Goal: Task Accomplishment & Management: Manage account settings

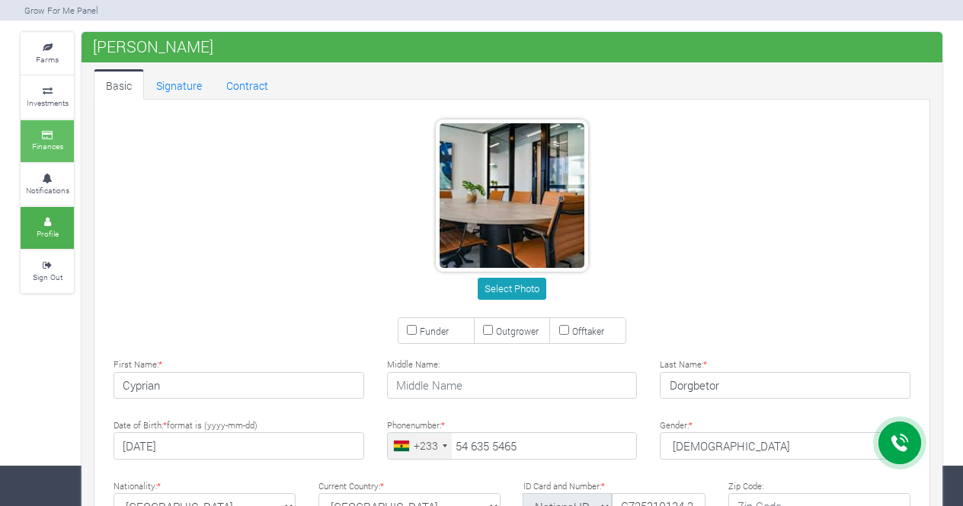
click at [48, 142] on small "Finances" at bounding box center [47, 146] width 31 height 11
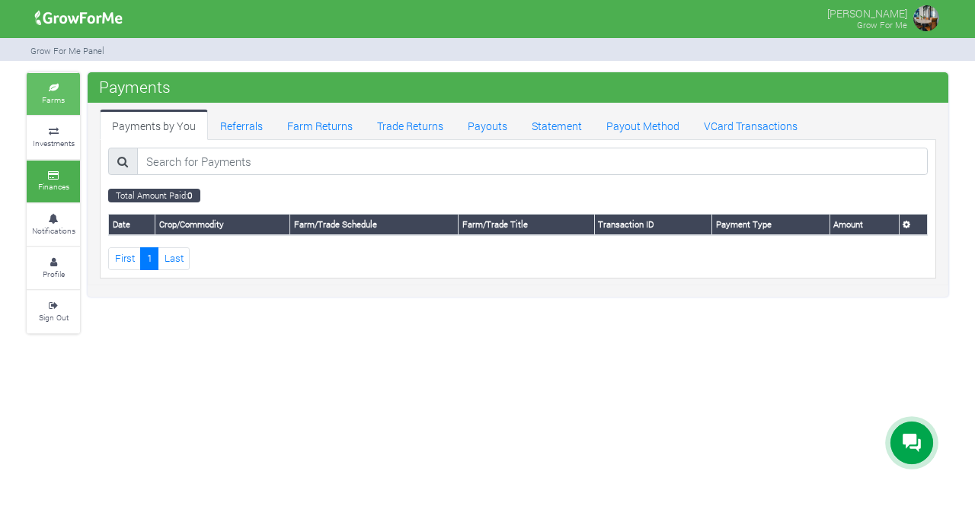
click at [50, 92] on link "Farms" at bounding box center [53, 94] width 53 height 42
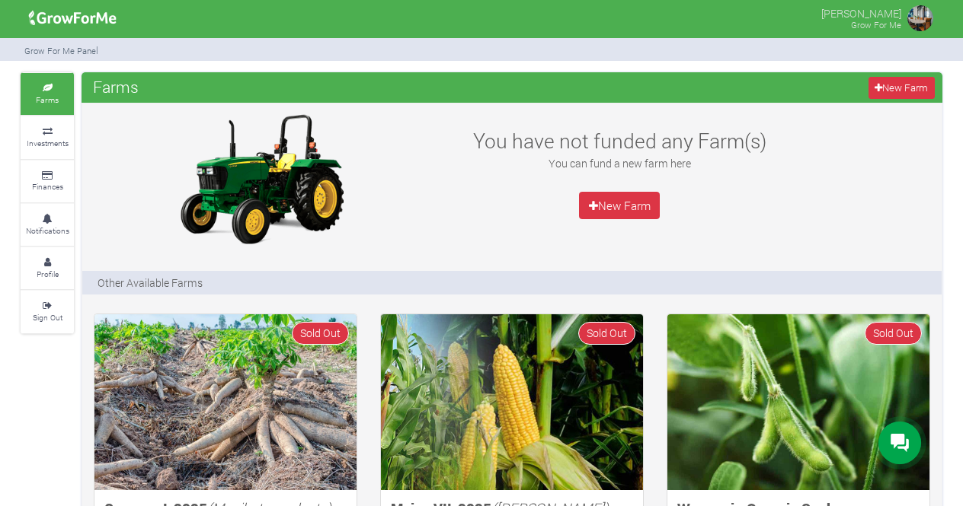
click at [926, 21] on img at bounding box center [920, 18] width 30 height 30
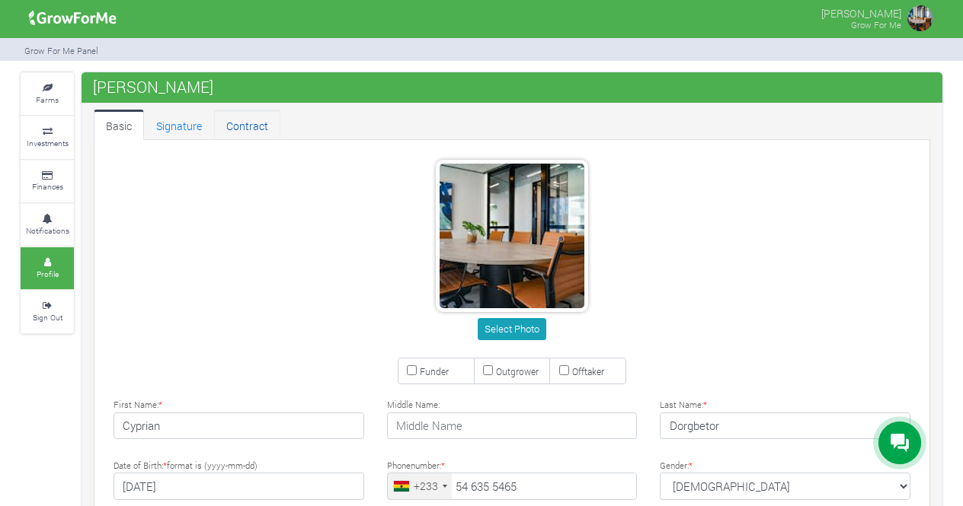
click at [247, 121] on link "Contract" at bounding box center [247, 125] width 66 height 30
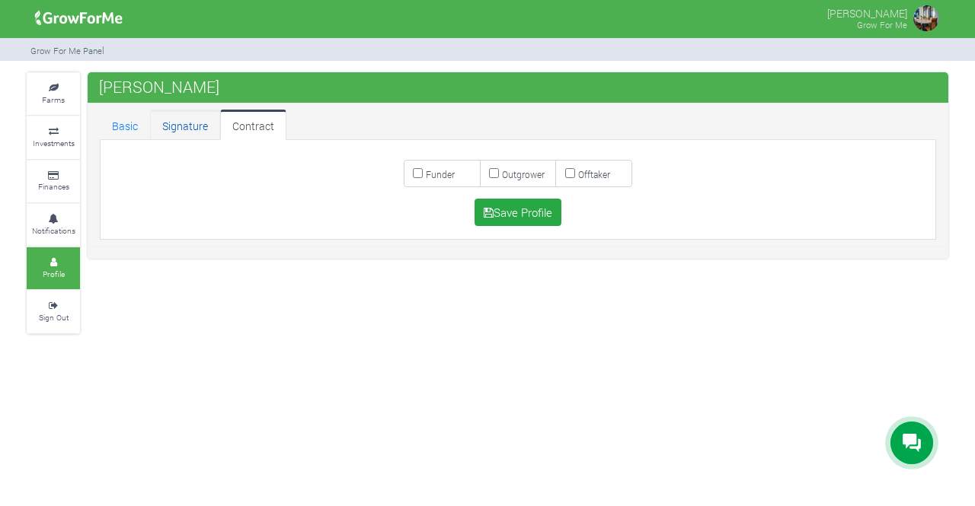
click at [186, 126] on link "Signature" at bounding box center [185, 125] width 70 height 30
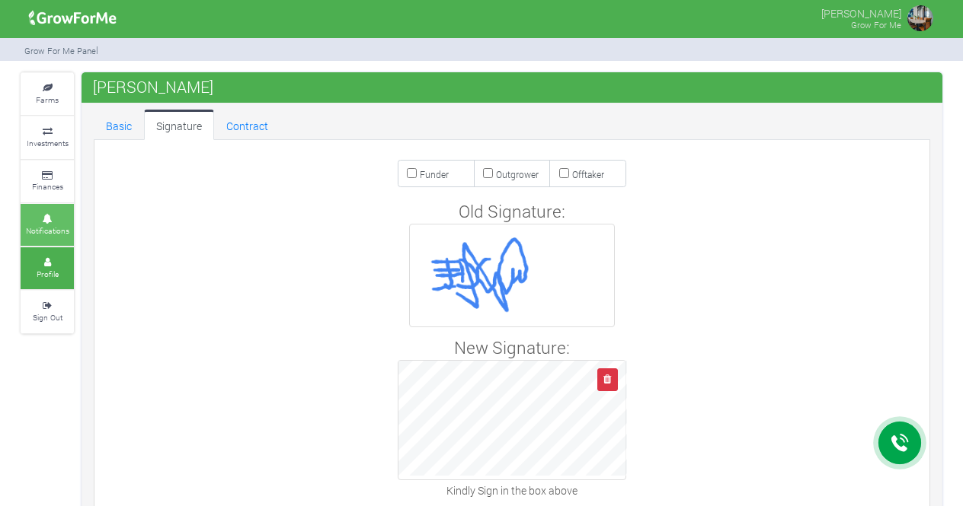
click at [52, 222] on link "Notifications" at bounding box center [47, 225] width 53 height 42
